Goal: Transaction & Acquisition: Book appointment/travel/reservation

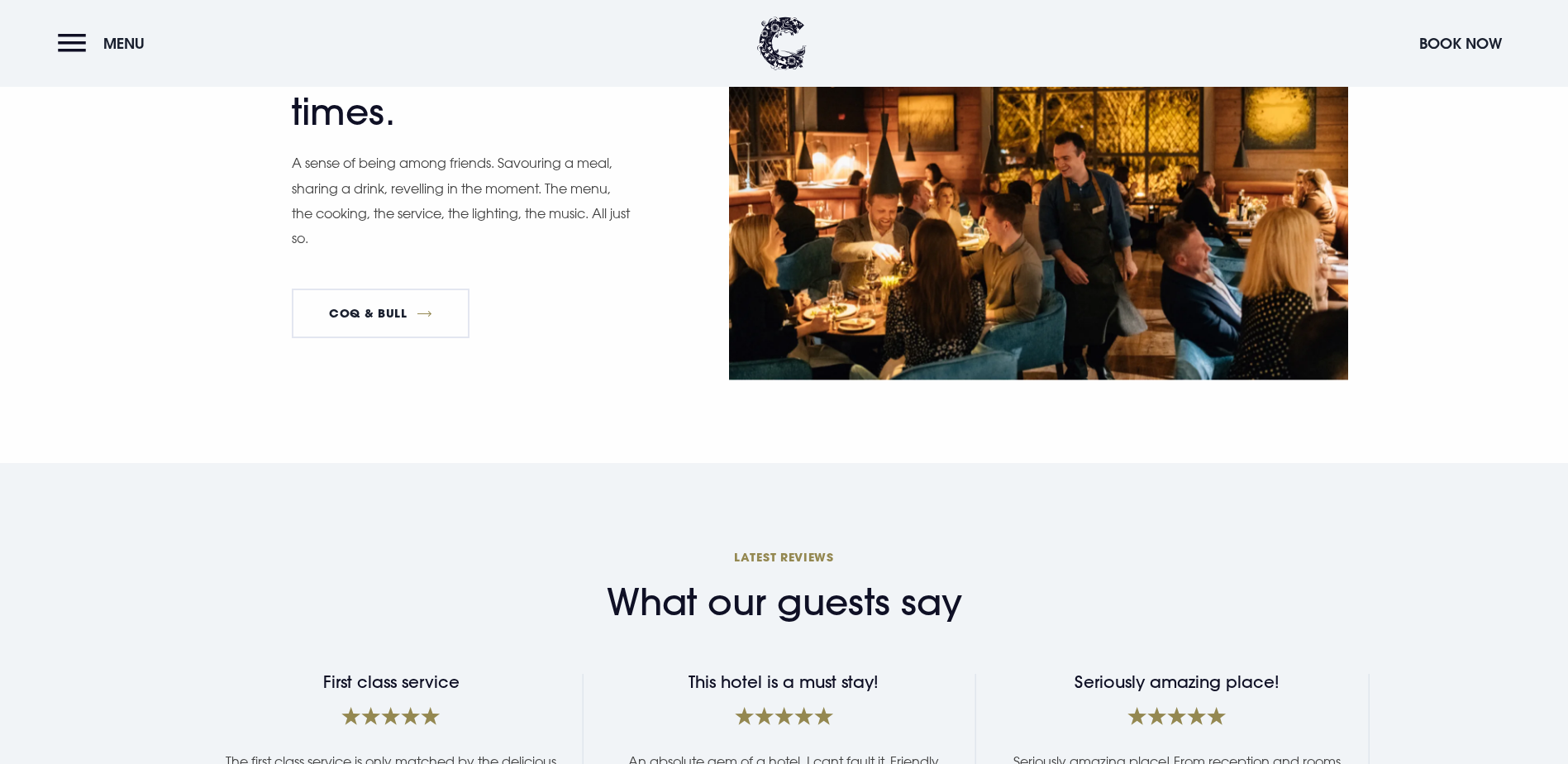
scroll to position [2479, 0]
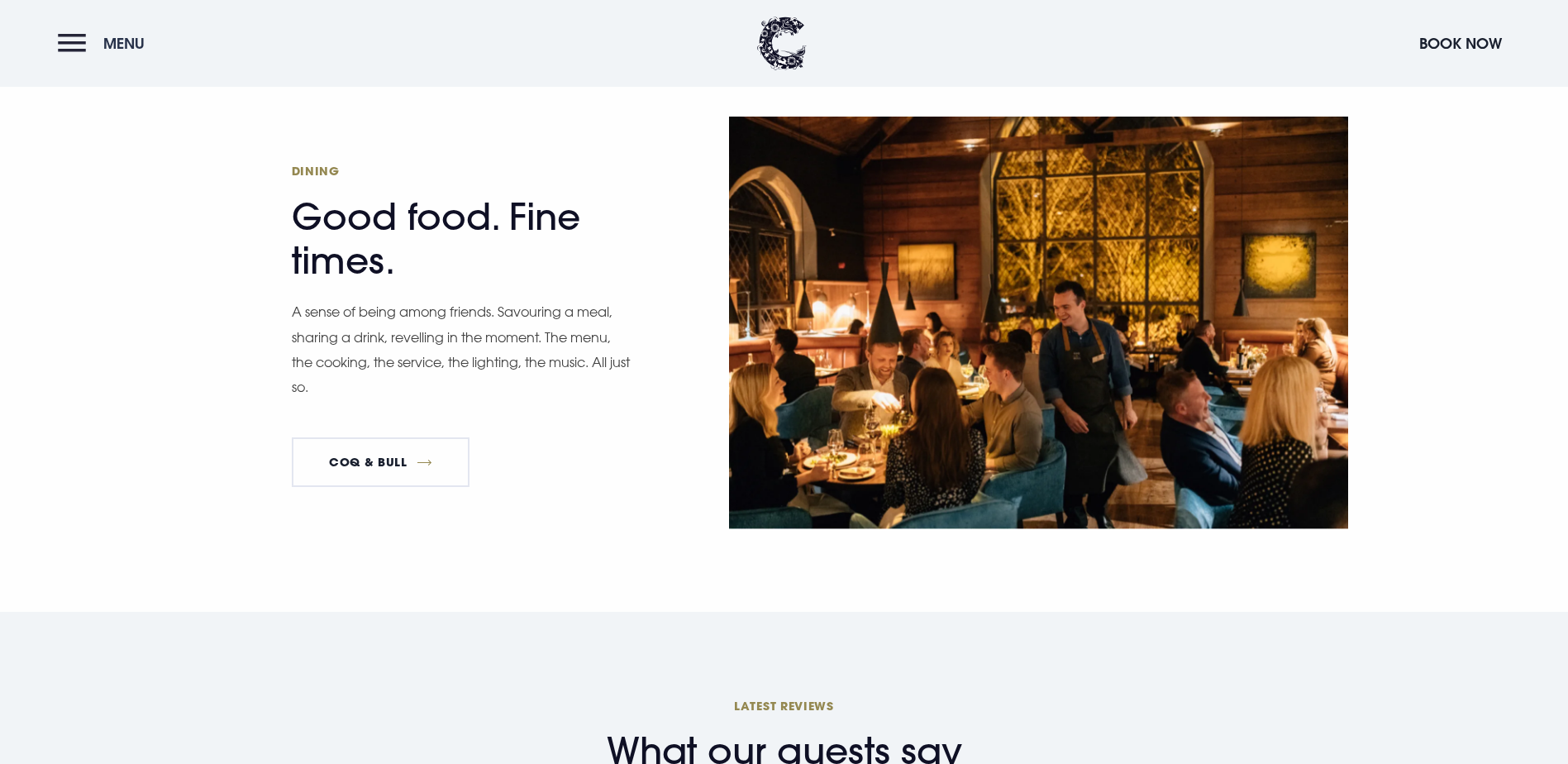
click at [69, 39] on button "Menu" at bounding box center [106, 43] width 95 height 36
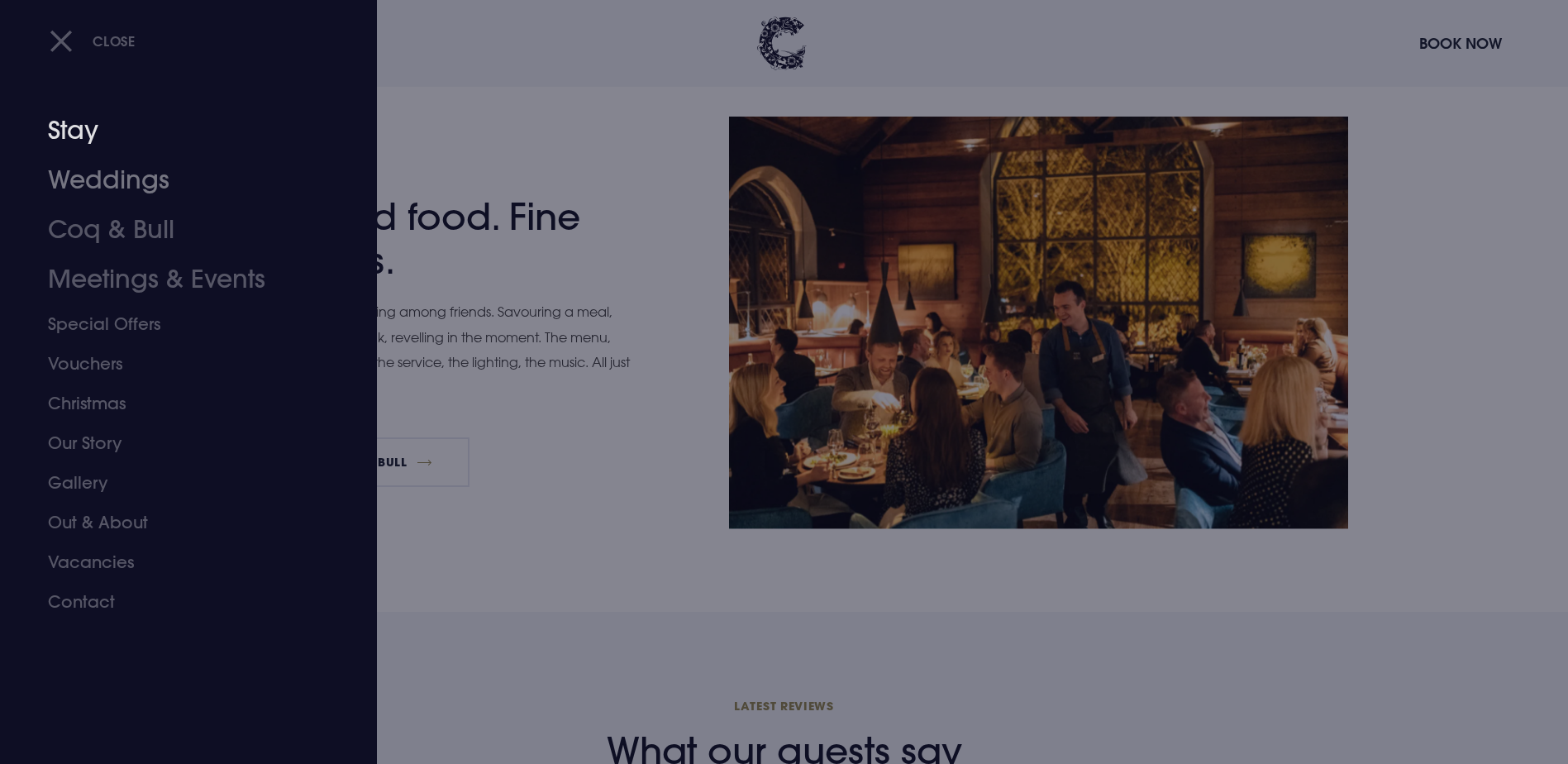
click at [72, 129] on link "Stay" at bounding box center [178, 130] width 261 height 49
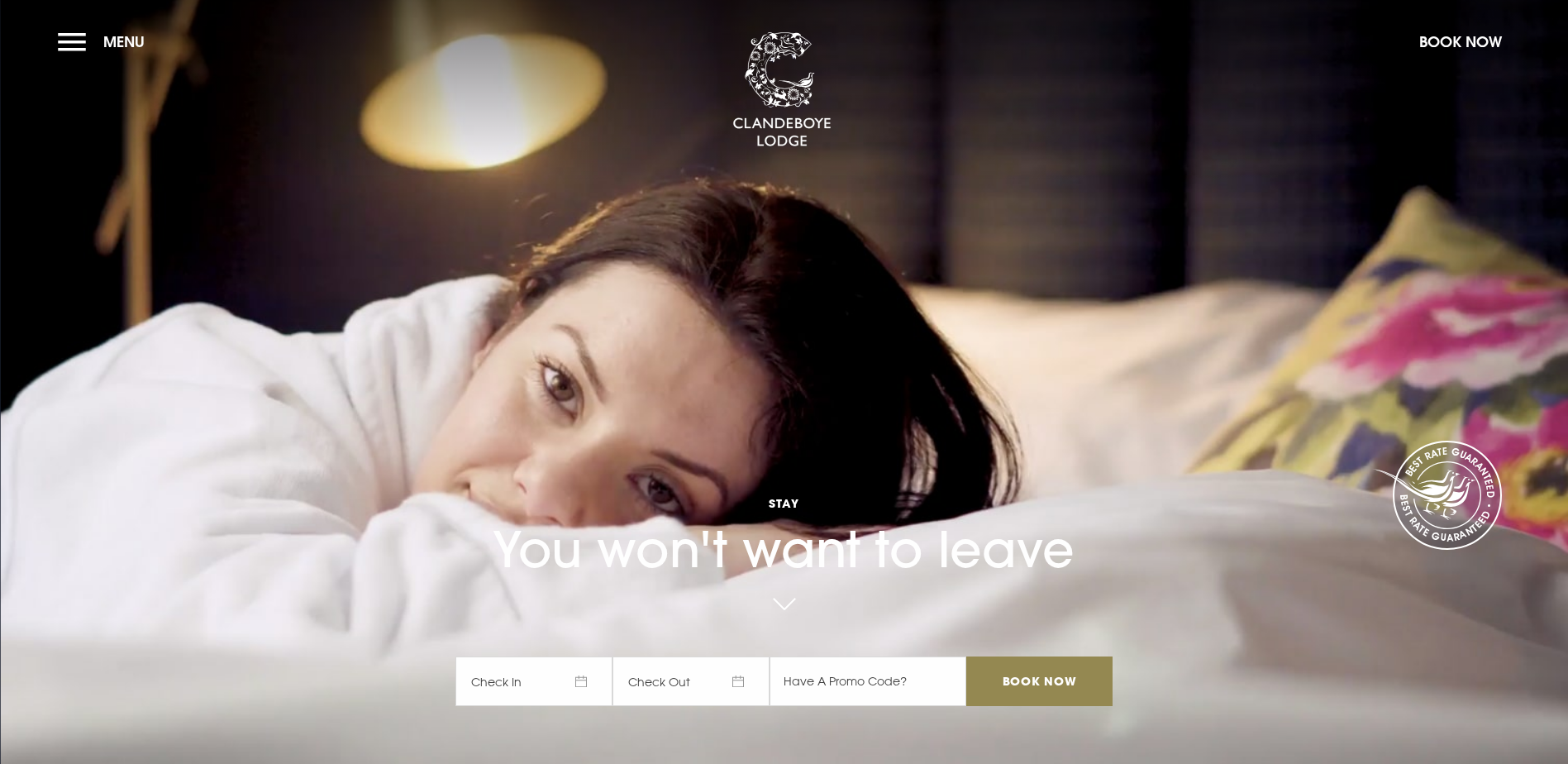
click at [587, 657] on span "Check In" at bounding box center [534, 681] width 157 height 49
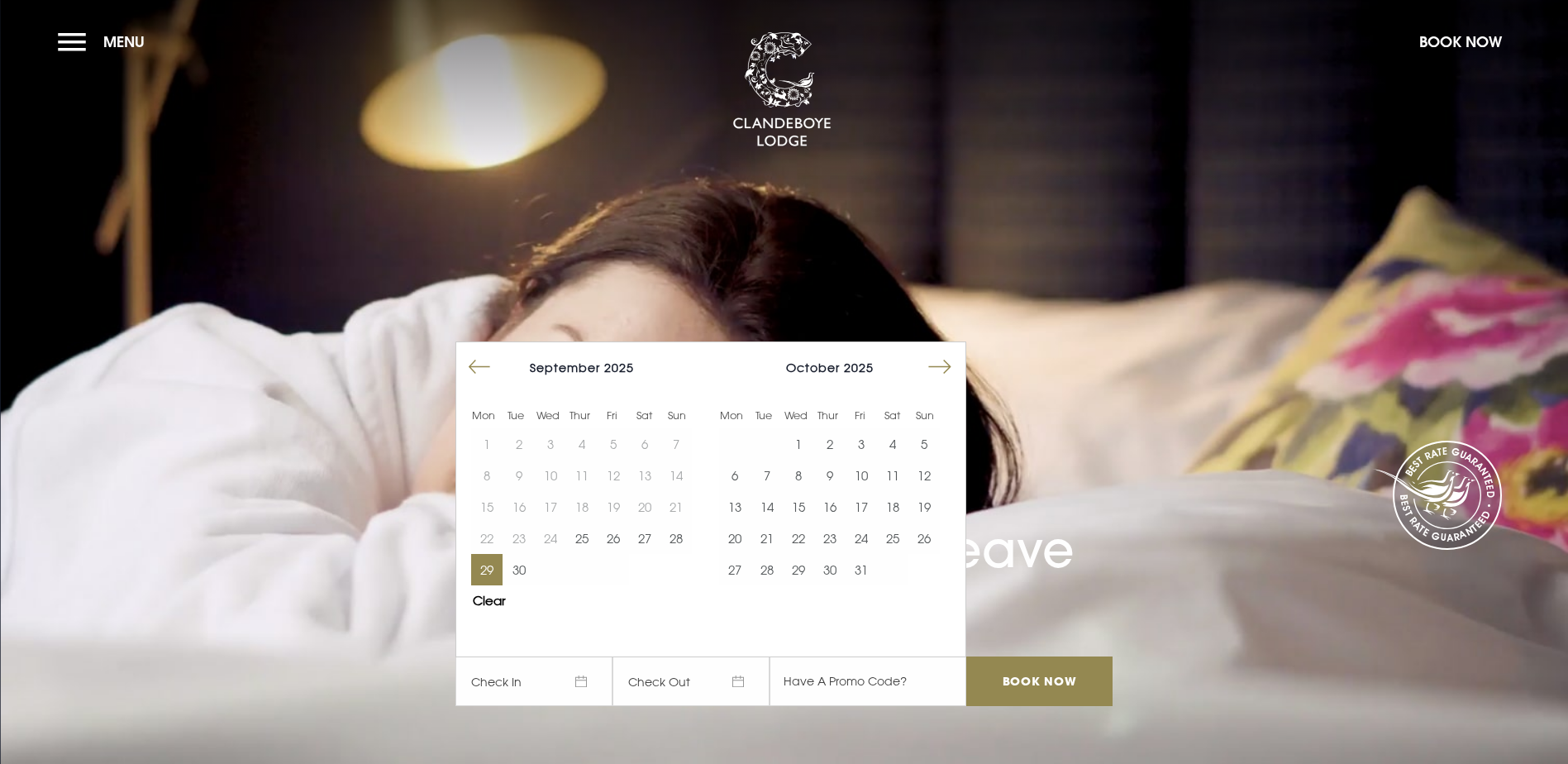
click at [501, 554] on button "29" at bounding box center [486, 569] width 32 height 32
drag, startPoint x: 745, startPoint y: 578, endPoint x: 790, endPoint y: 564, distance: 47.1
click at [746, 657] on span "30/09/2025" at bounding box center [691, 681] width 157 height 49
click at [927, 428] on button "5" at bounding box center [923, 444] width 32 height 32
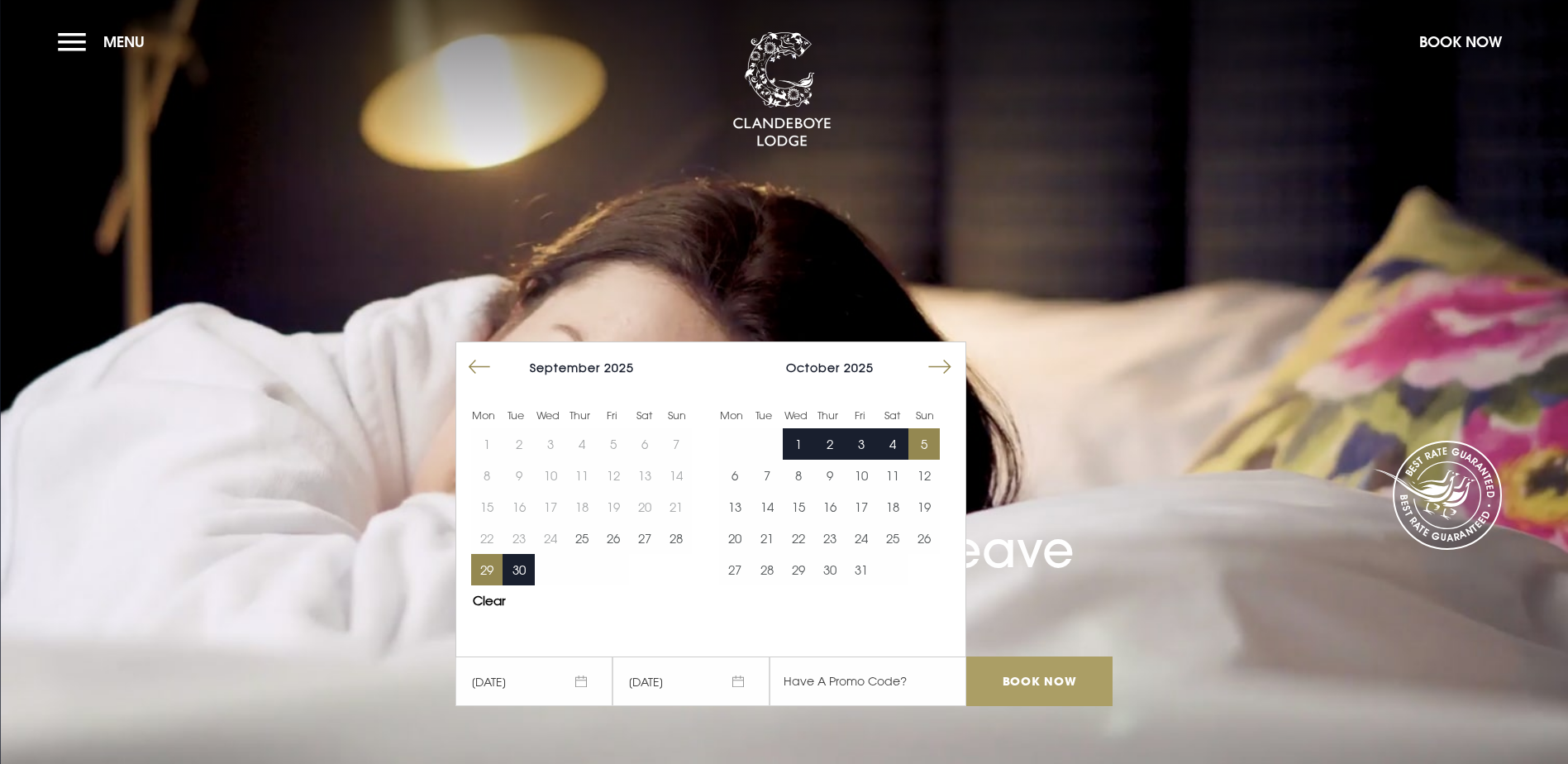
drag, startPoint x: 1031, startPoint y: 583, endPoint x: 1214, endPoint y: 566, distance: 183.8
click at [1031, 657] on input "Book Now" at bounding box center [1038, 681] width 146 height 49
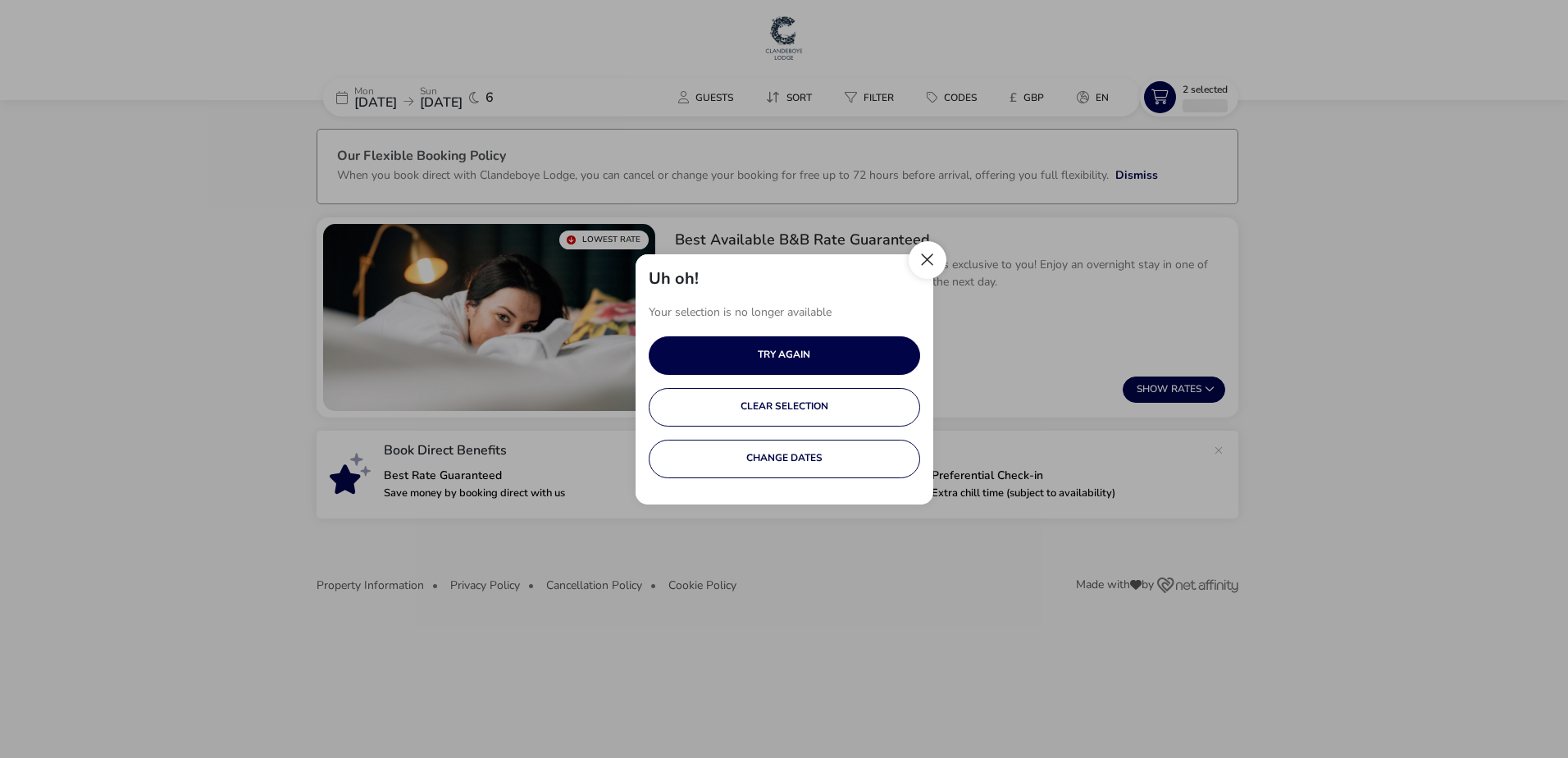
click at [921, 267] on button "Close" at bounding box center [927, 259] width 38 height 38
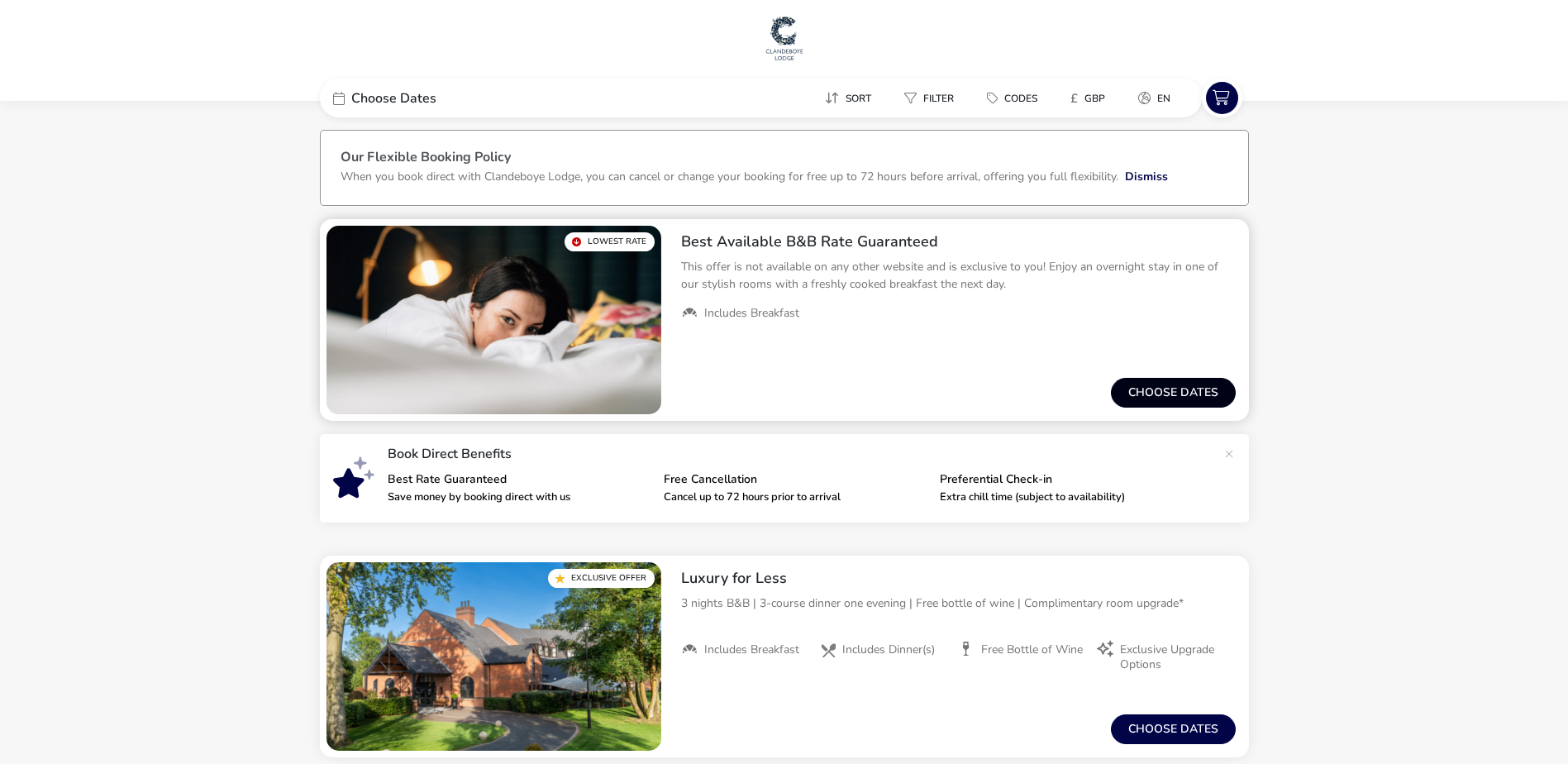
click at [1170, 393] on button "Choose dates" at bounding box center [1173, 392] width 125 height 30
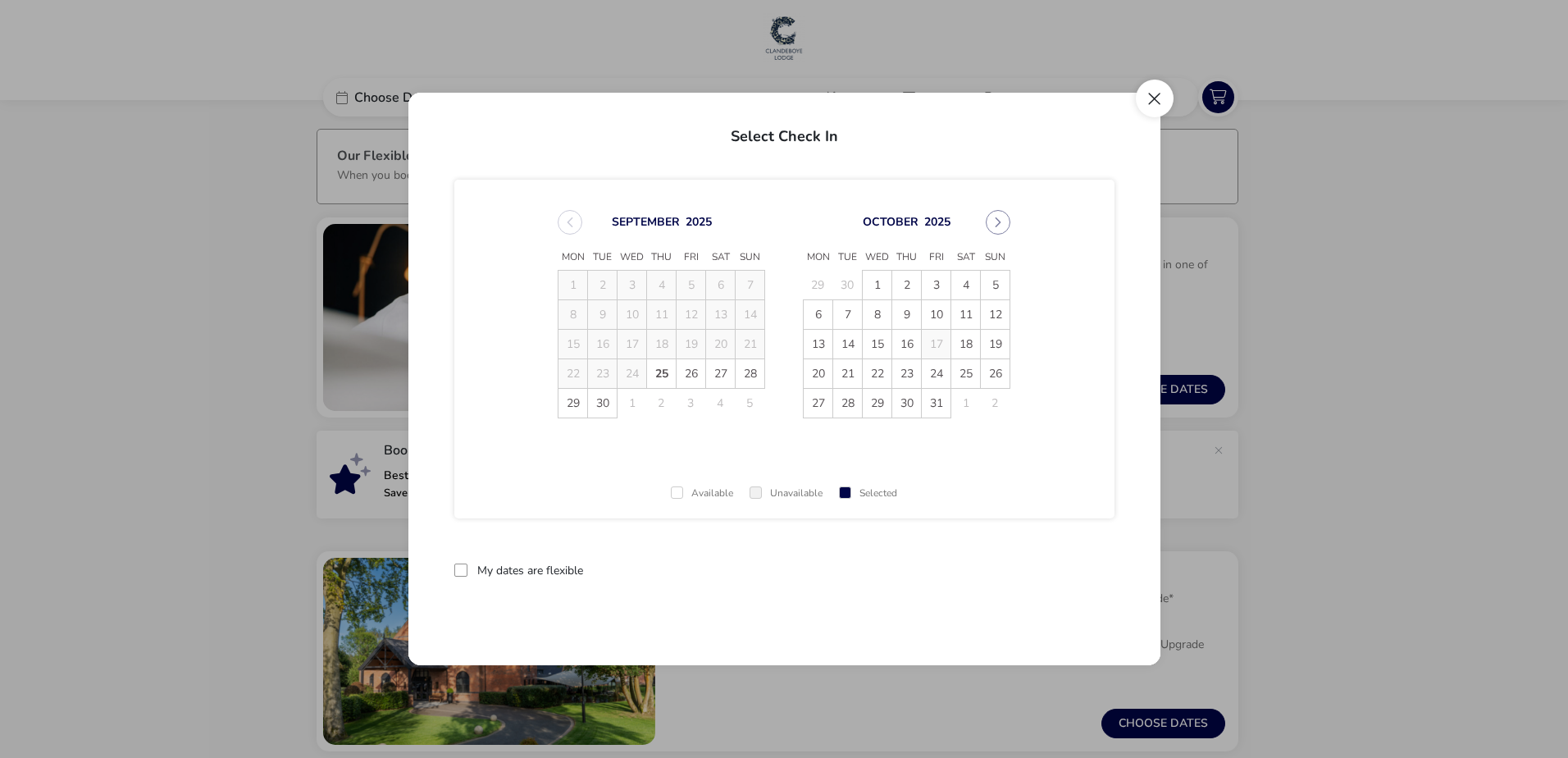
click at [1147, 96] on button "Close" at bounding box center [1155, 98] width 38 height 38
